Goal: Information Seeking & Learning: Compare options

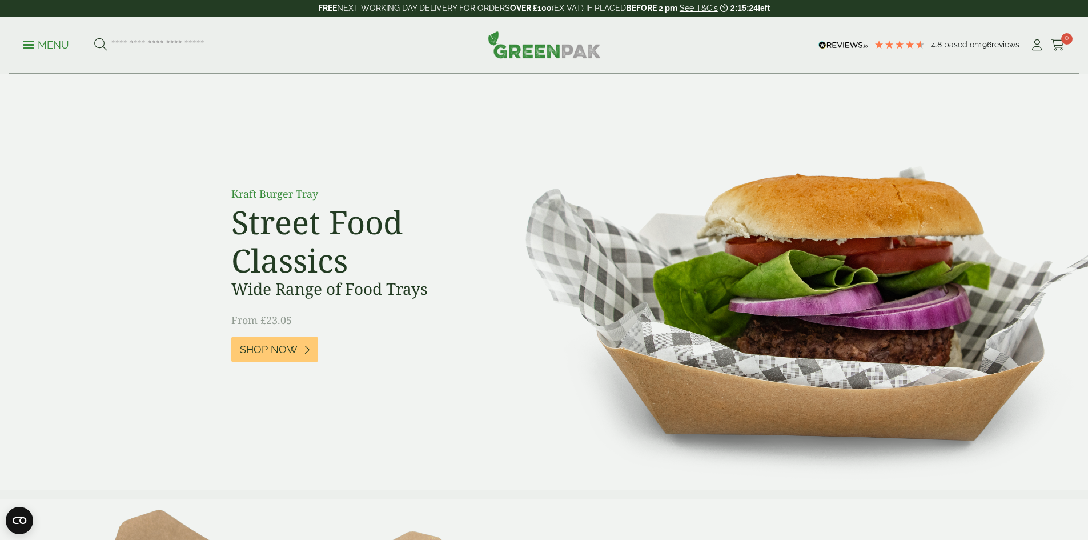
click at [185, 46] on input "search" at bounding box center [206, 45] width 192 height 24
type input "****"
click at [94, 38] on button at bounding box center [100, 45] width 13 height 15
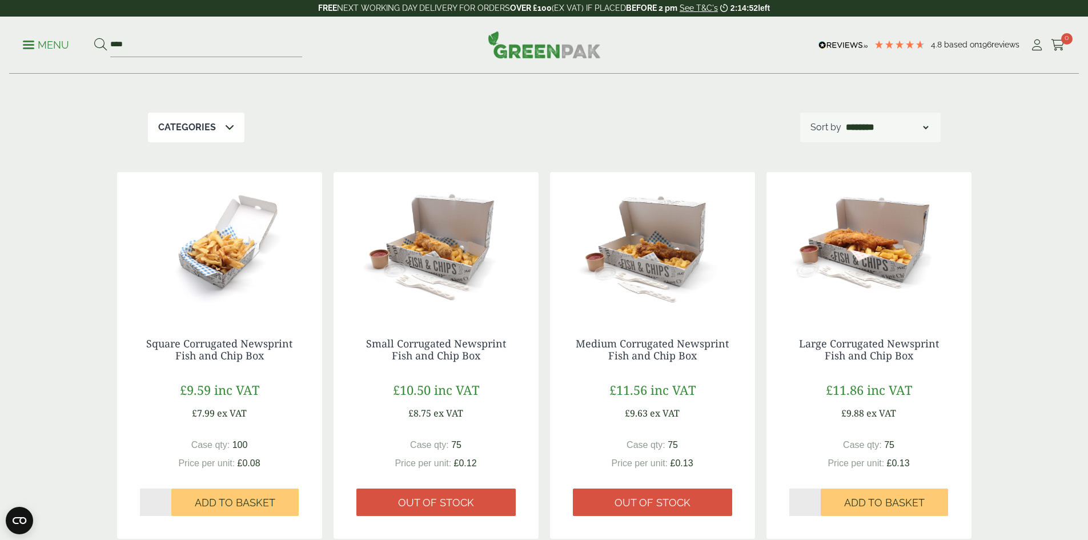
scroll to position [114, 0]
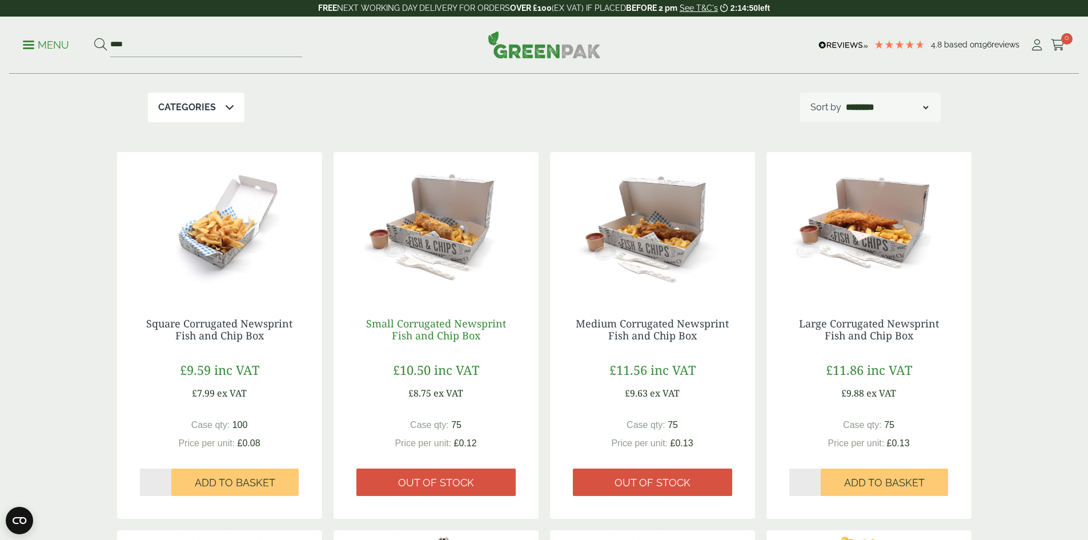
click at [464, 329] on link "Small Corrugated Newsprint Fish and Chip Box" at bounding box center [436, 329] width 140 height 26
click at [551, 55] on img at bounding box center [544, 44] width 113 height 27
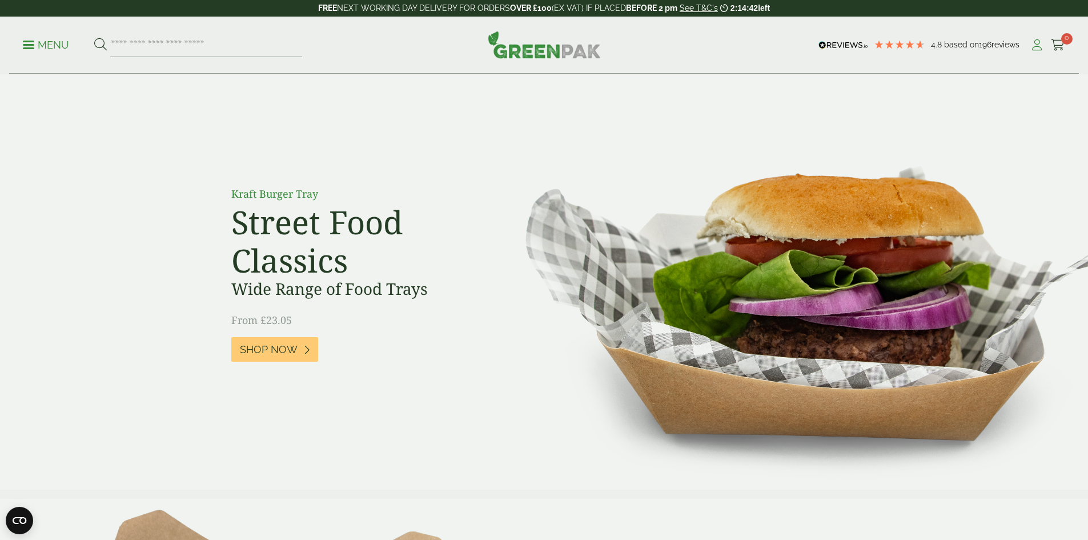
click at [1031, 45] on icon at bounding box center [1037, 44] width 14 height 11
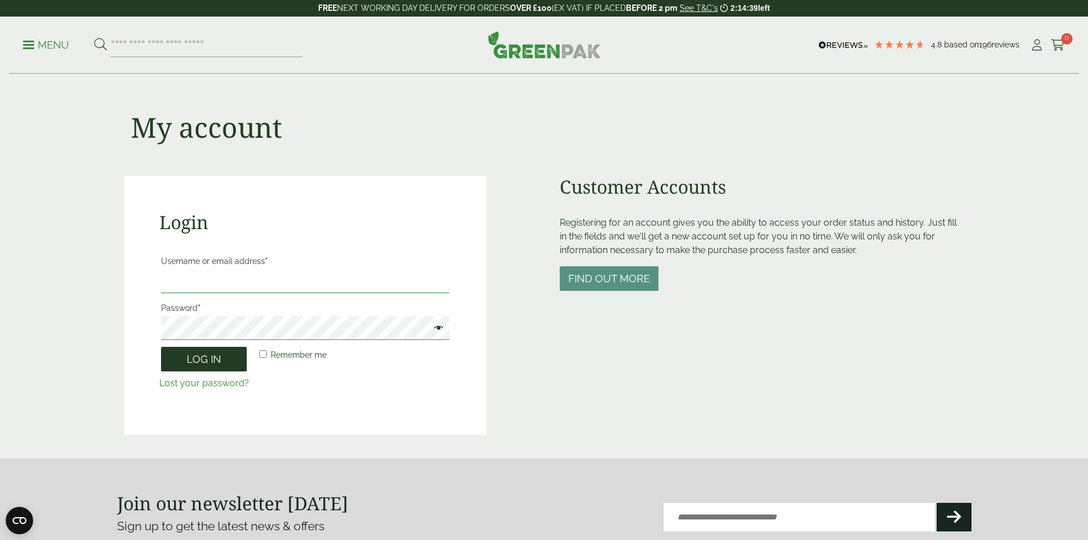
type input "**********"
click at [207, 364] on button "Log in" at bounding box center [204, 359] width 86 height 25
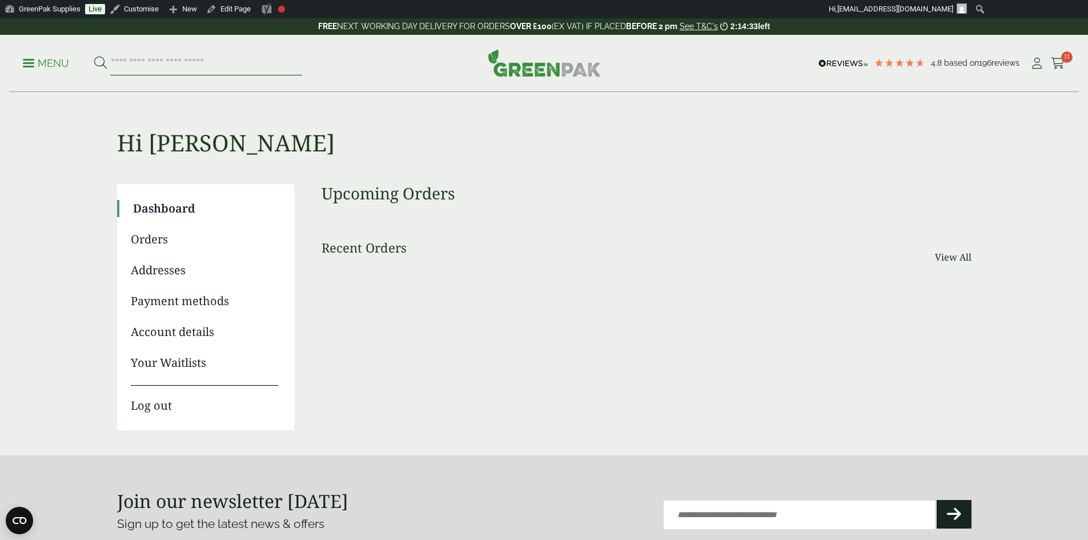
click at [191, 64] on input "search" at bounding box center [206, 63] width 192 height 24
type input "**********"
click at [94, 56] on button at bounding box center [100, 63] width 13 height 15
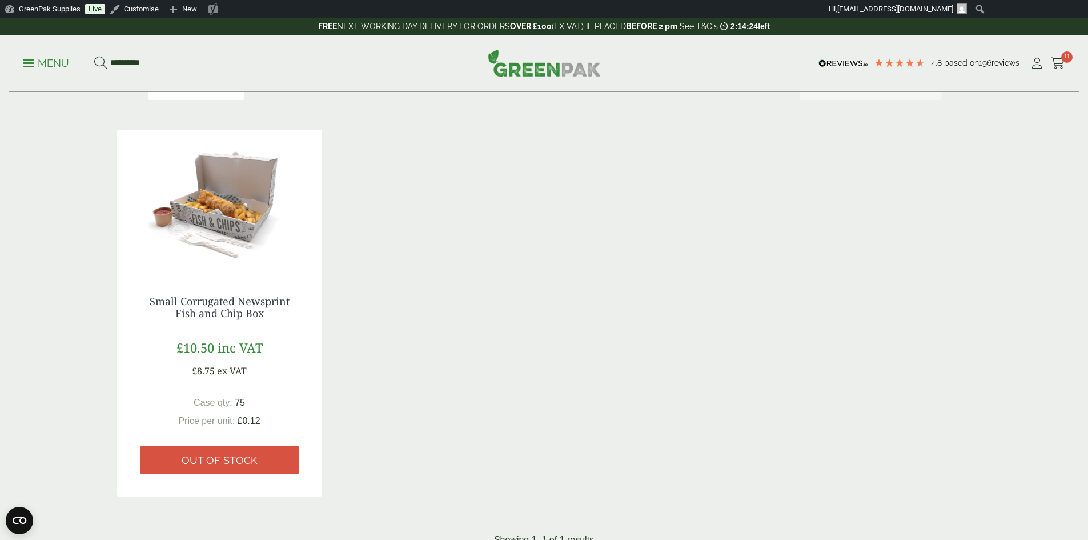
scroll to position [171, 0]
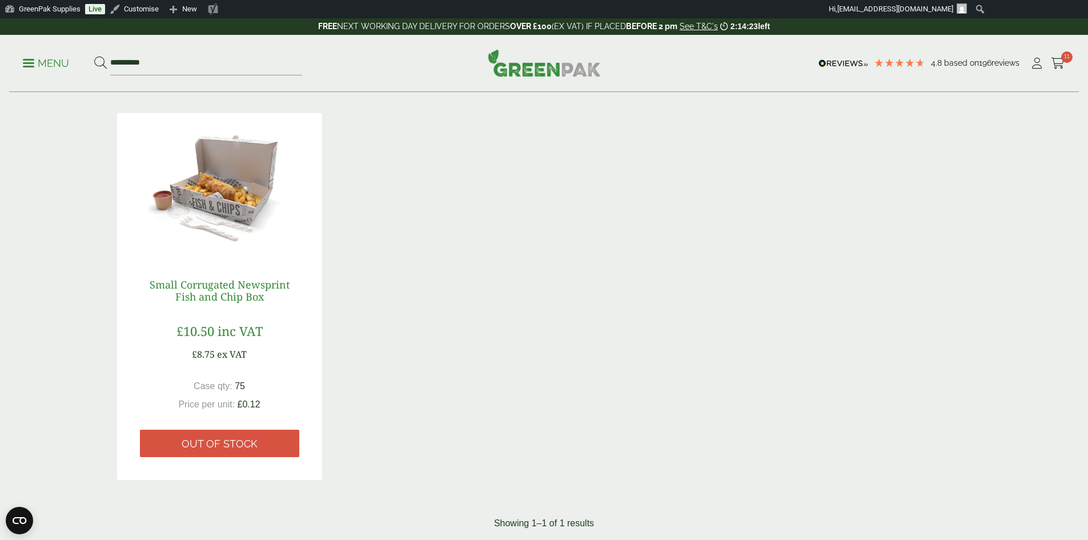
click at [225, 284] on link "Small Corrugated Newsprint Fish and Chip Box" at bounding box center [220, 291] width 140 height 26
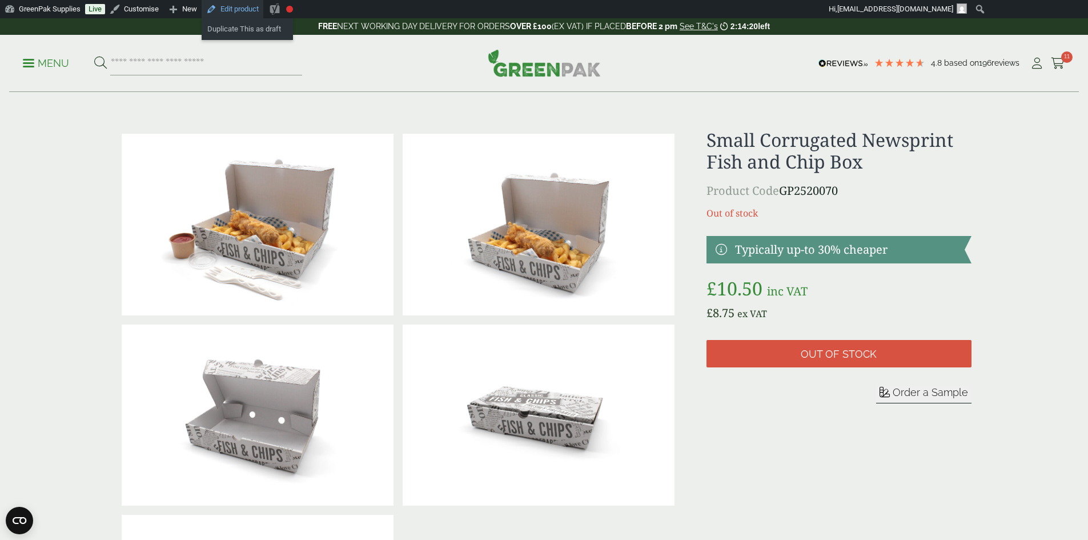
click at [236, 10] on link "Edit product" at bounding box center [233, 9] width 62 height 18
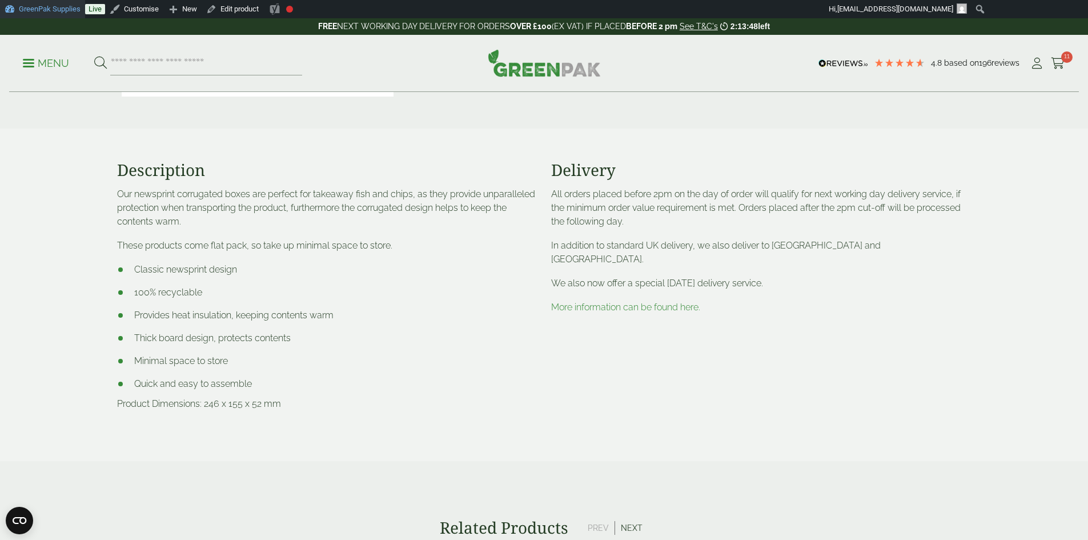
scroll to position [514, 0]
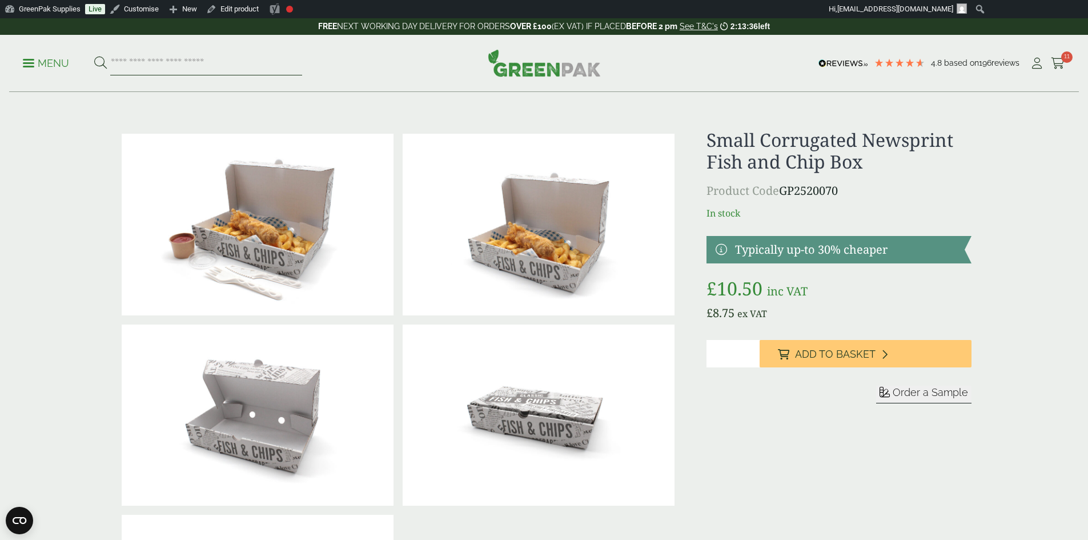
click at [173, 59] on input "search" at bounding box center [206, 63] width 192 height 24
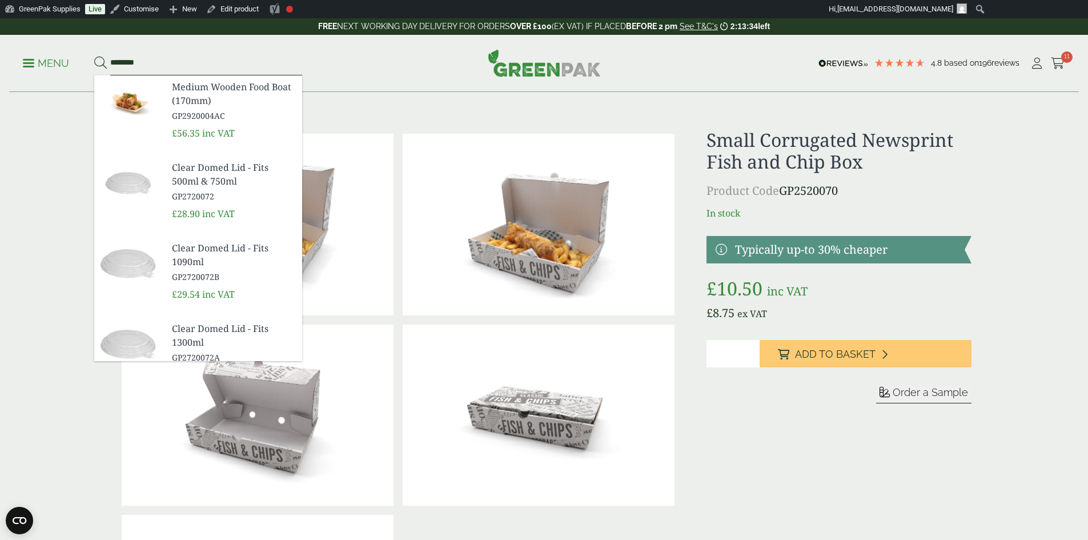
type input "*******"
click at [94, 56] on button at bounding box center [100, 63] width 13 height 15
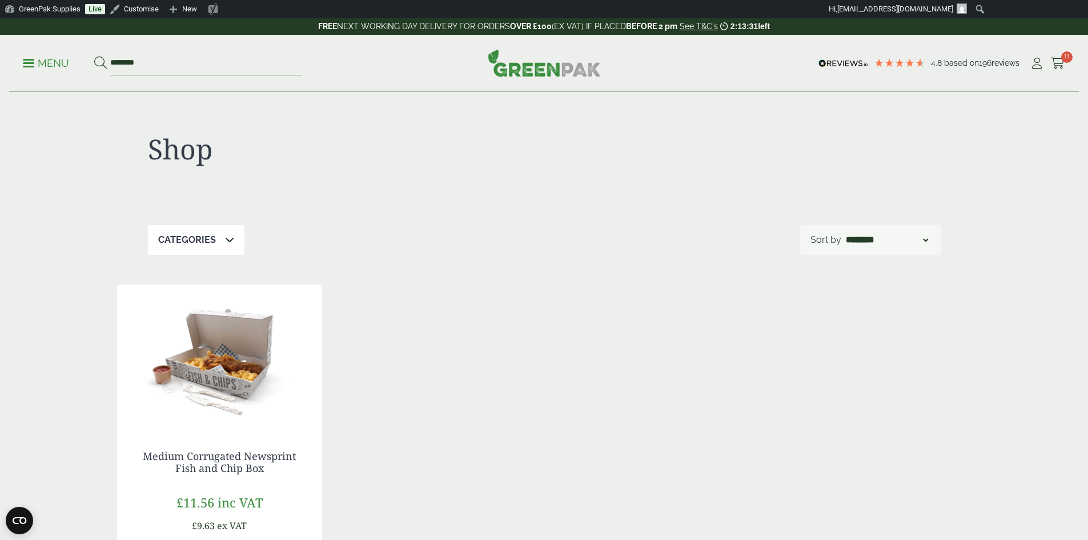
scroll to position [114, 0]
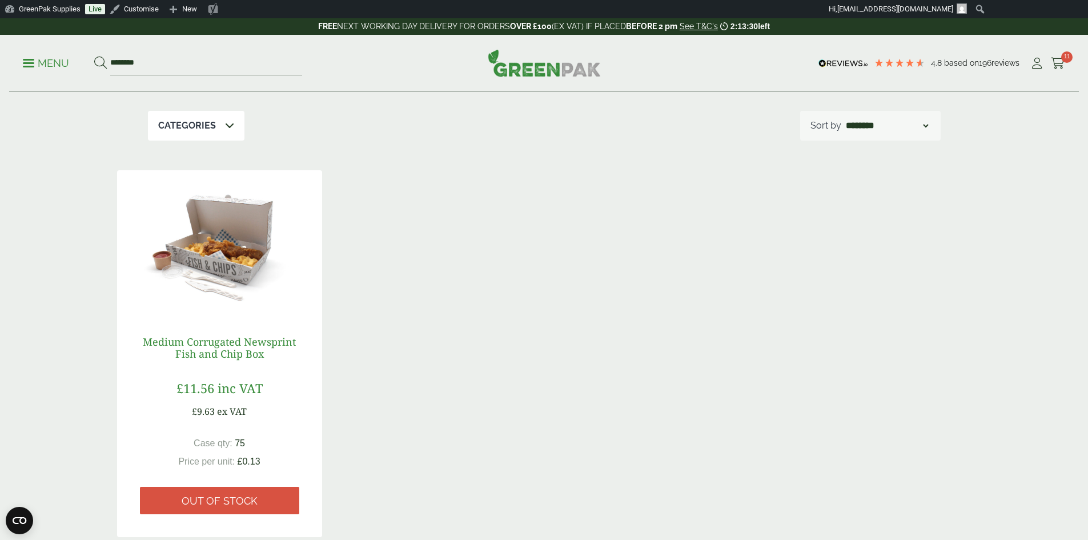
click at [216, 357] on link "Medium Corrugated Newsprint Fish and Chip Box" at bounding box center [219, 348] width 153 height 26
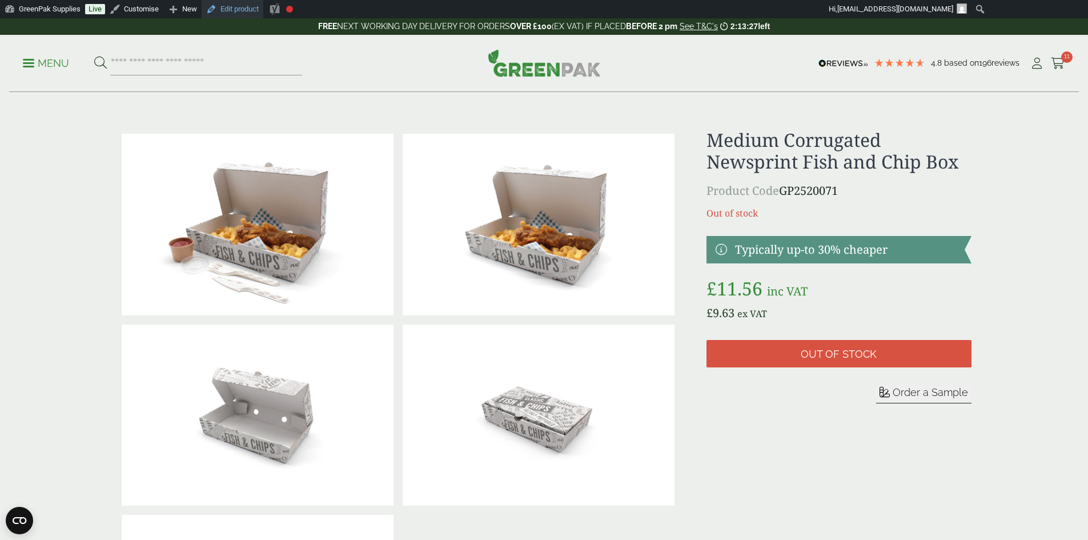
click at [246, 14] on link "Edit product" at bounding box center [233, 9] width 62 height 18
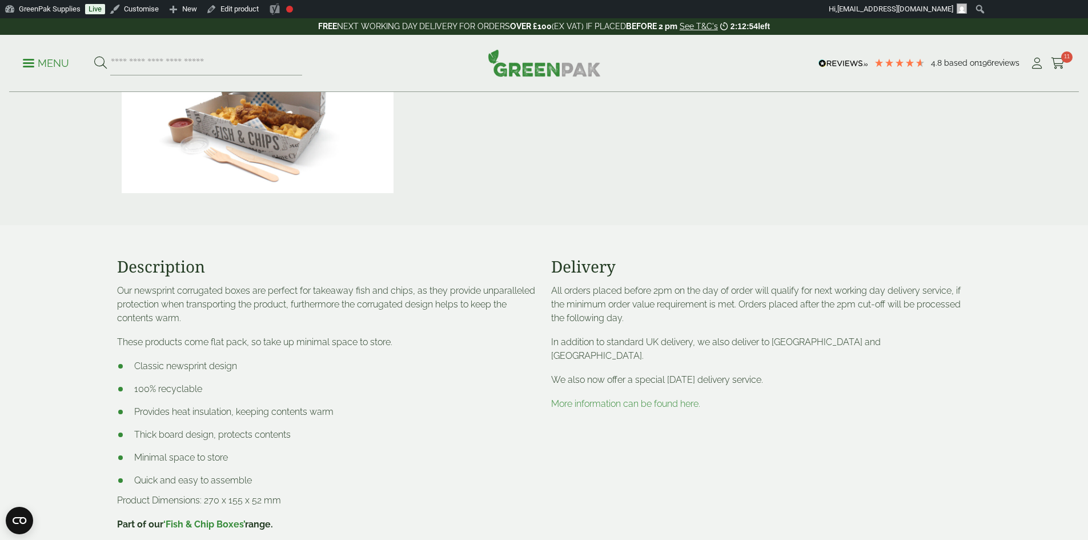
scroll to position [742, 0]
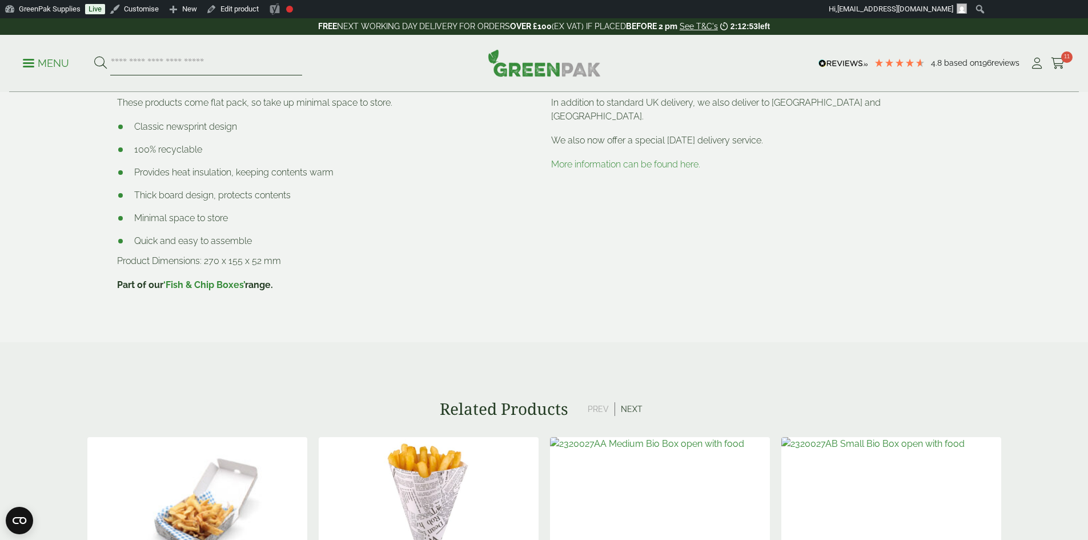
click at [184, 64] on input "search" at bounding box center [206, 63] width 192 height 24
click at [528, 71] on img at bounding box center [544, 62] width 113 height 27
